Goal: Information Seeking & Learning: Learn about a topic

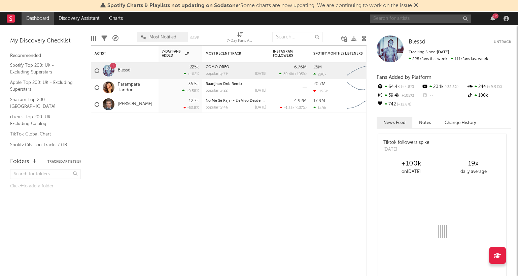
click at [412, 17] on input "text" at bounding box center [420, 18] width 101 height 8
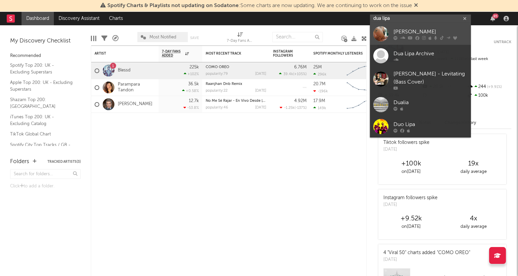
type input "dua lipa"
click at [405, 27] on link "[PERSON_NAME]" at bounding box center [420, 34] width 101 height 22
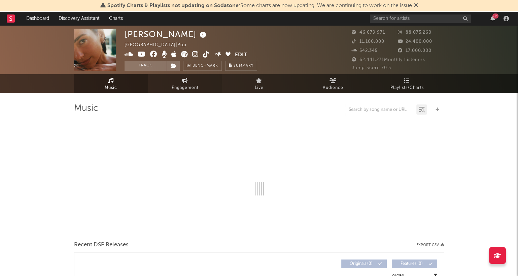
click at [179, 82] on link "Engagement" at bounding box center [185, 83] width 74 height 19
select select "1w"
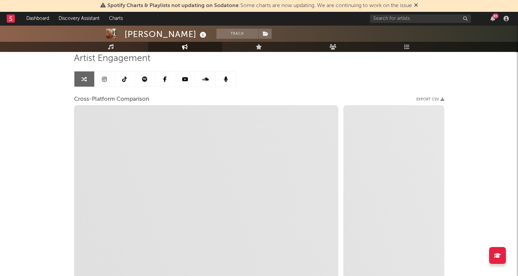
scroll to position [57, 0]
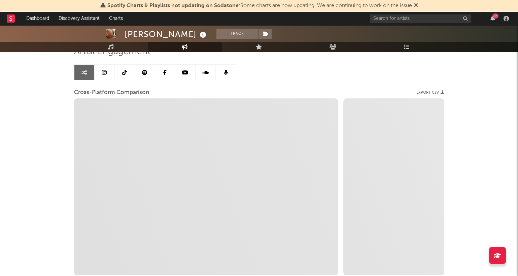
click at [98, 66] on link at bounding box center [105, 72] width 20 height 15
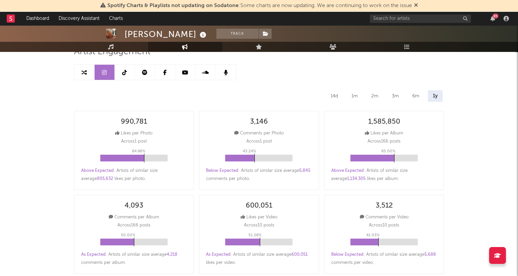
click at [143, 74] on link at bounding box center [145, 72] width 20 height 15
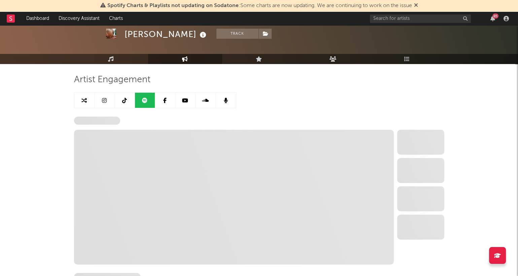
scroll to position [21, 0]
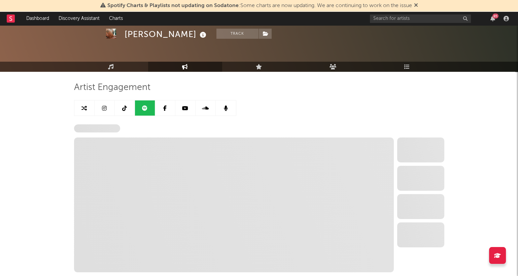
select select "6m"
select select "1w"
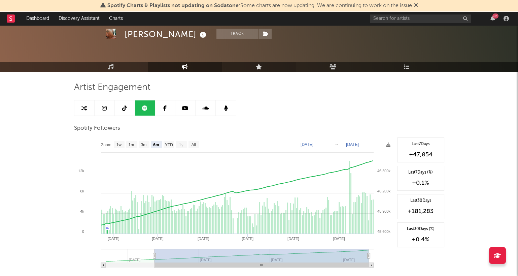
click at [258, 68] on icon at bounding box center [259, 66] width 6 height 5
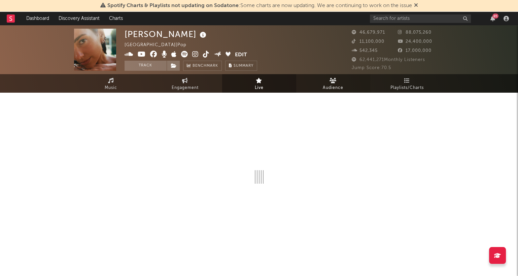
click at [324, 83] on link "Audience" at bounding box center [333, 83] width 74 height 19
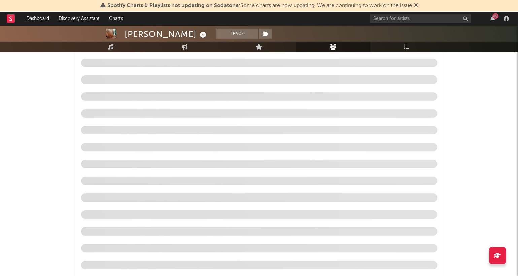
scroll to position [44, 0]
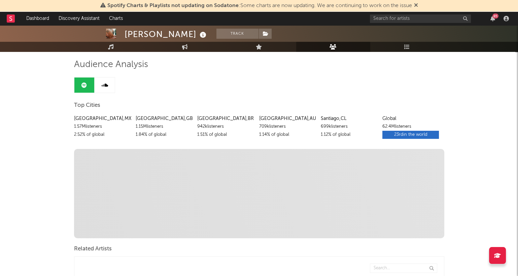
click at [342, 47] on link "Audience" at bounding box center [333, 47] width 74 height 10
click at [404, 45] on icon at bounding box center [407, 46] width 6 height 5
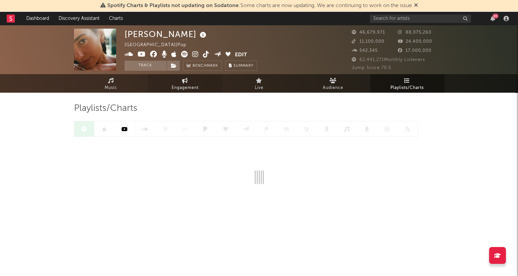
click at [189, 82] on link "Engagement" at bounding box center [185, 83] width 74 height 19
select select "1w"
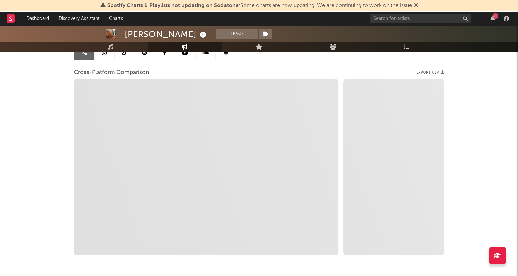
scroll to position [103, 0]
